Goal: Complete application form

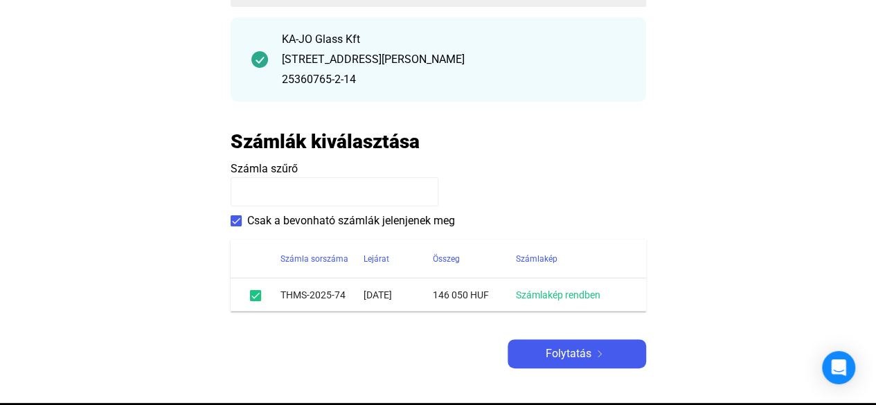
scroll to position [174, 0]
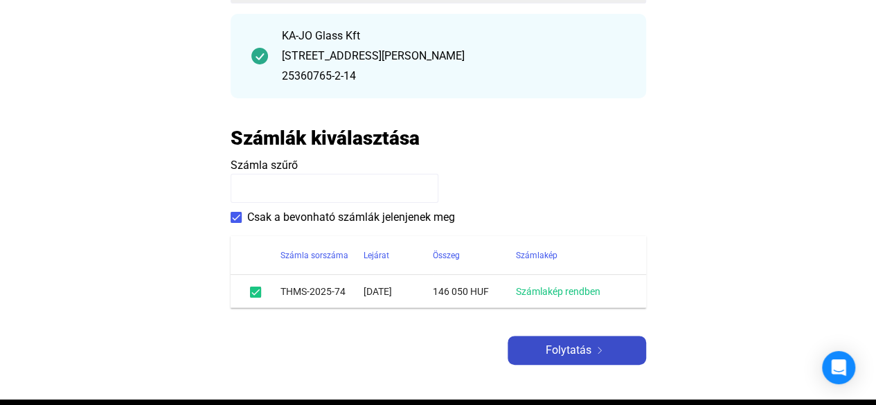
click at [600, 348] on img at bounding box center [599, 350] width 17 height 7
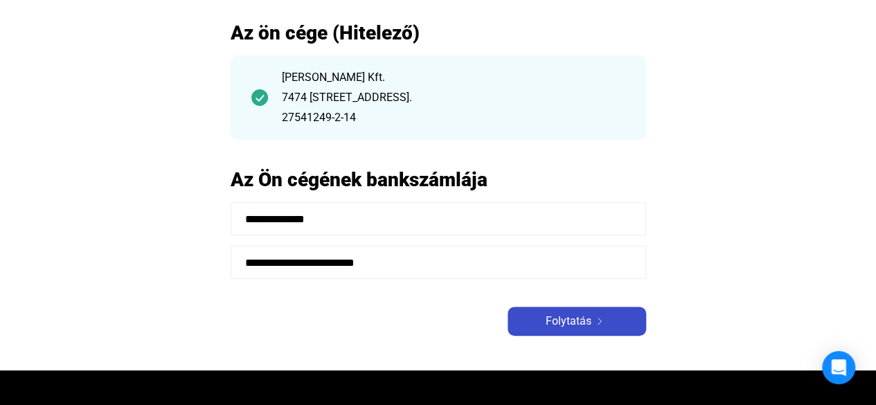
scroll to position [118, 0]
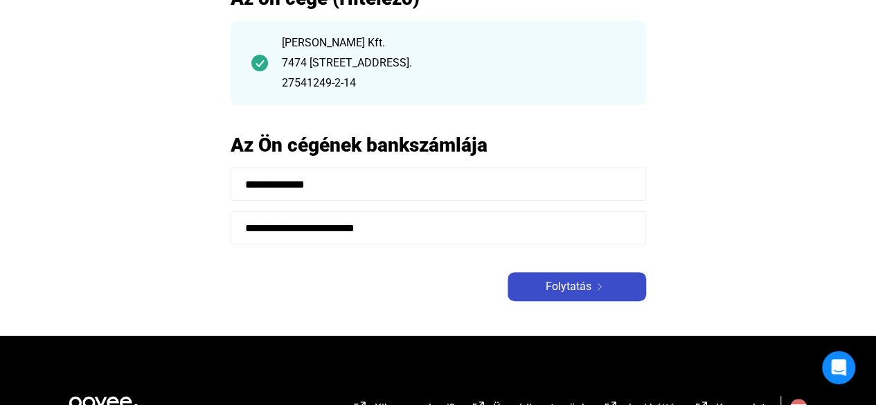
click at [571, 287] on span "Folytatás" at bounding box center [569, 286] width 46 height 17
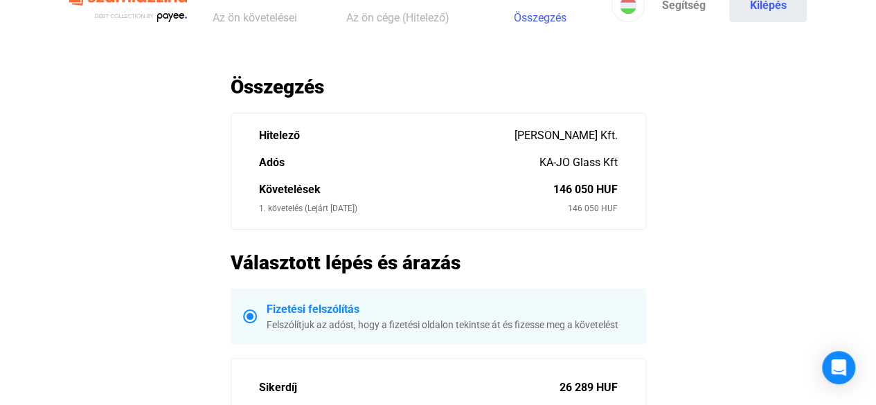
scroll to position [21, 0]
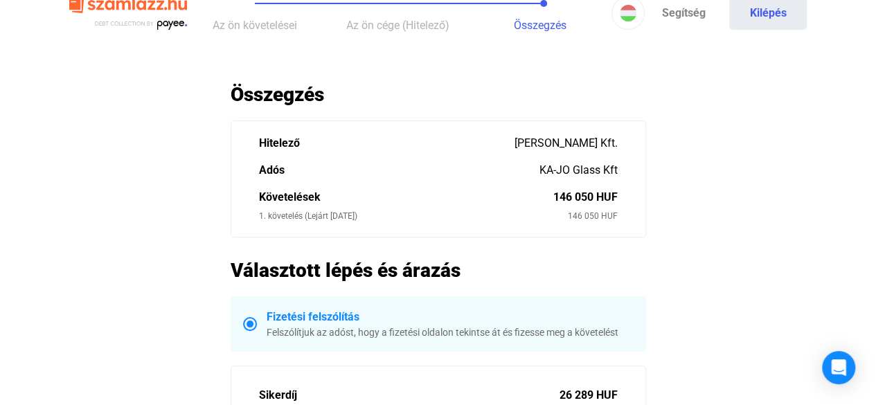
scroll to position [118, 0]
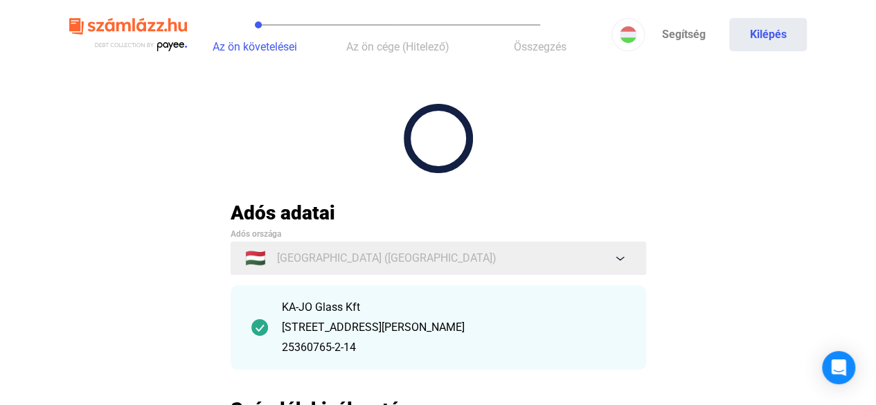
click at [107, 28] on img at bounding box center [128, 34] width 118 height 45
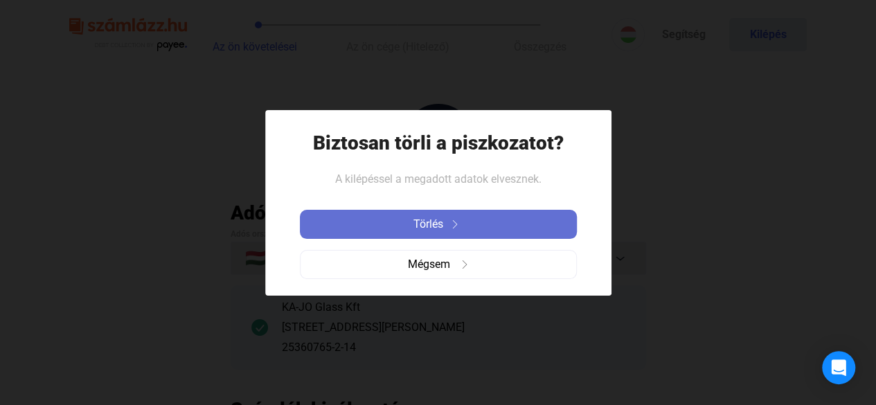
click at [448, 221] on img at bounding box center [455, 224] width 17 height 8
